Goal: Navigation & Orientation: Find specific page/section

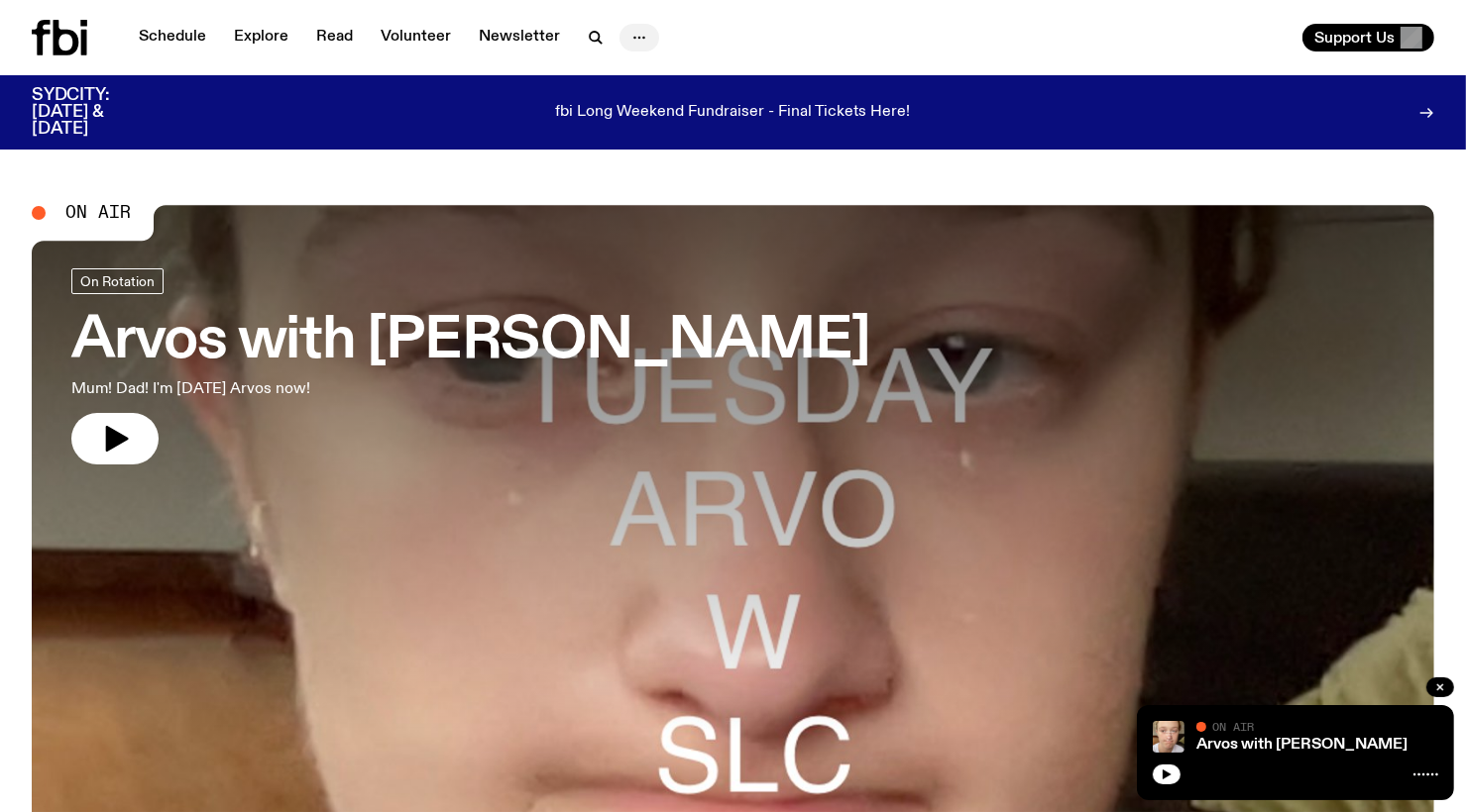
click at [639, 37] on icon "button" at bounding box center [640, 38] width 24 height 24
click at [163, 35] on link "Schedule" at bounding box center [172, 38] width 91 height 28
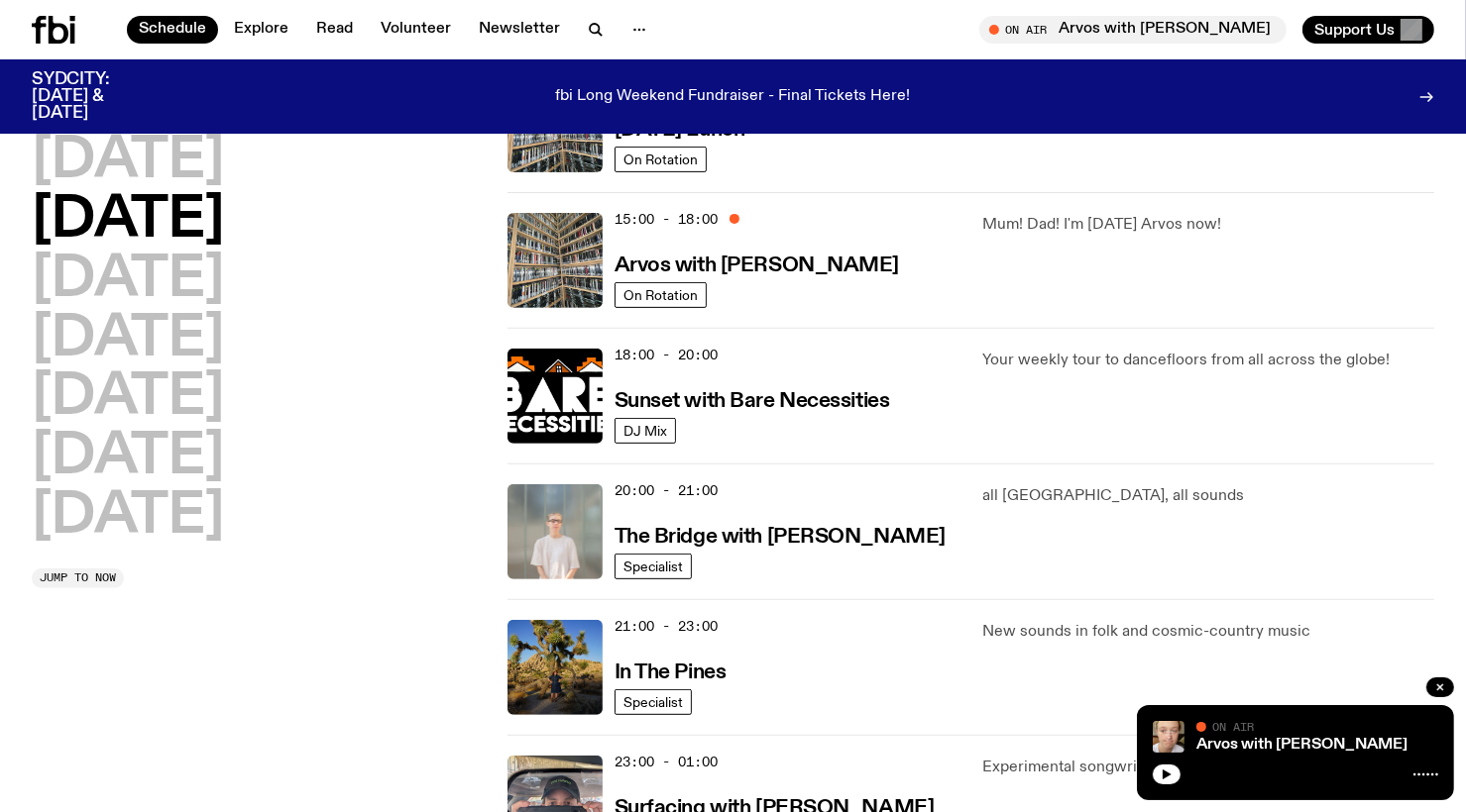
scroll to position [751, 0]
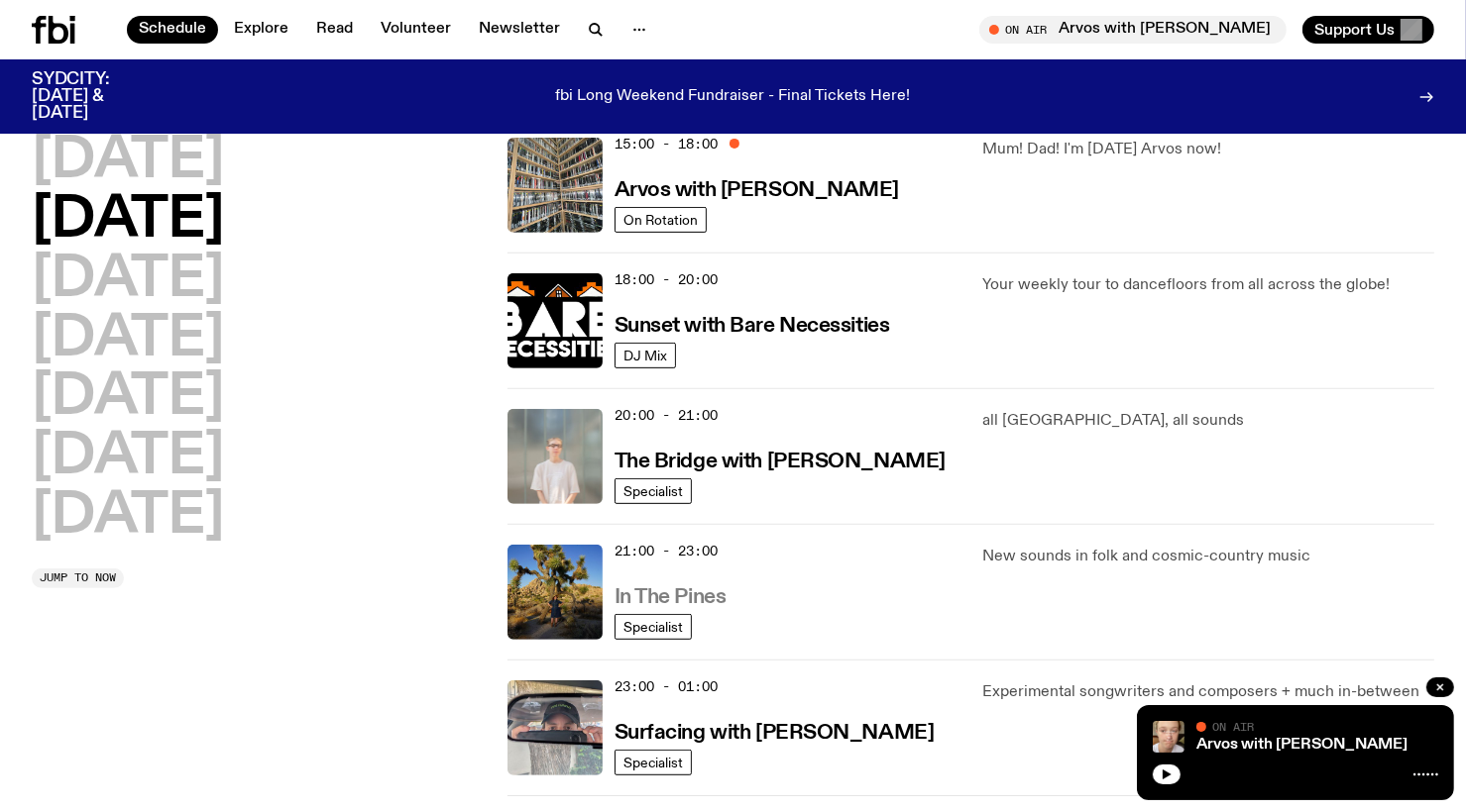
click at [680, 597] on h3 "In The Pines" at bounding box center [671, 597] width 112 height 21
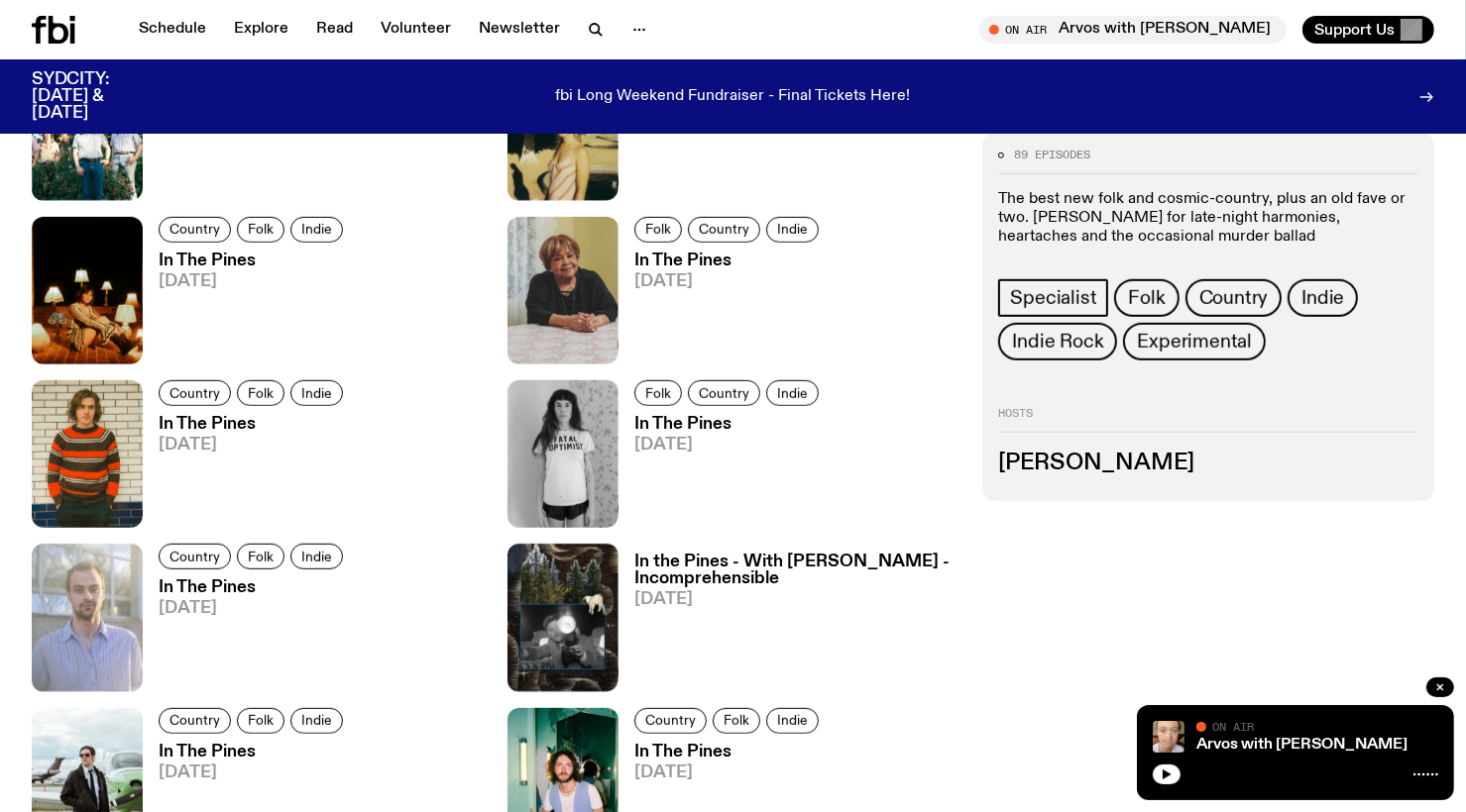
scroll to position [1129, 0]
